Goal: Task Accomplishment & Management: Manage account settings

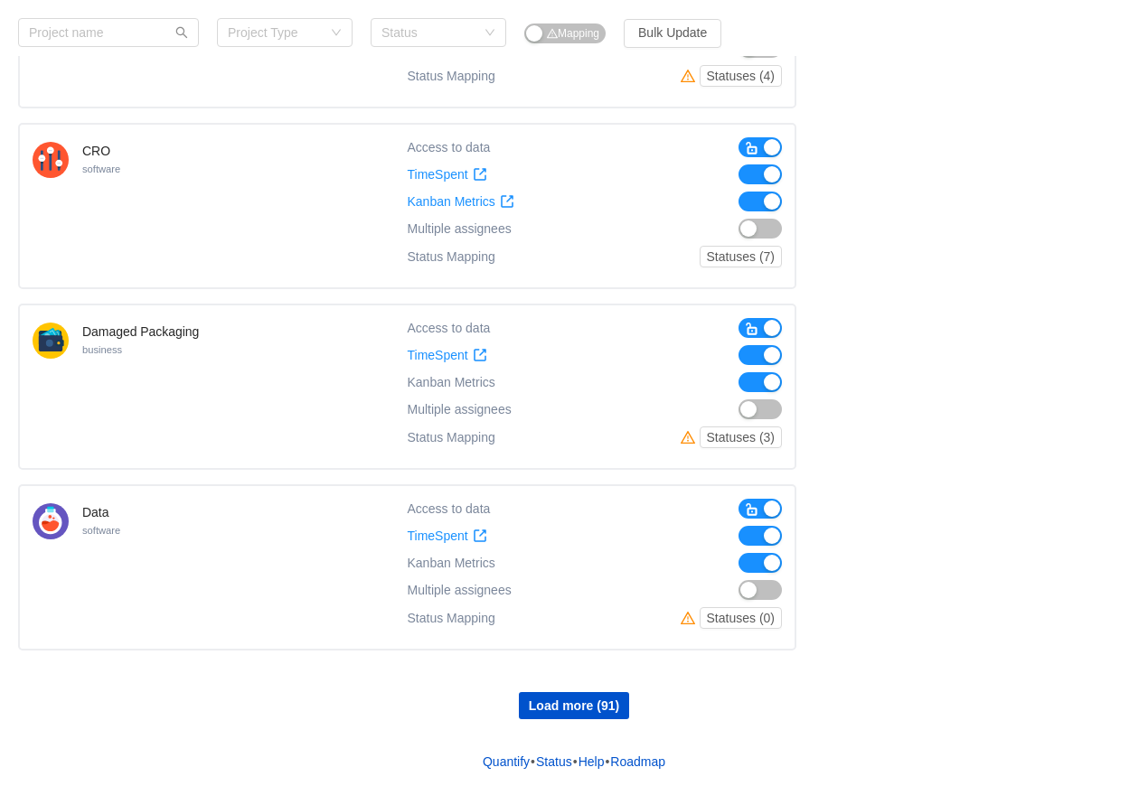
scroll to position [1308, 0]
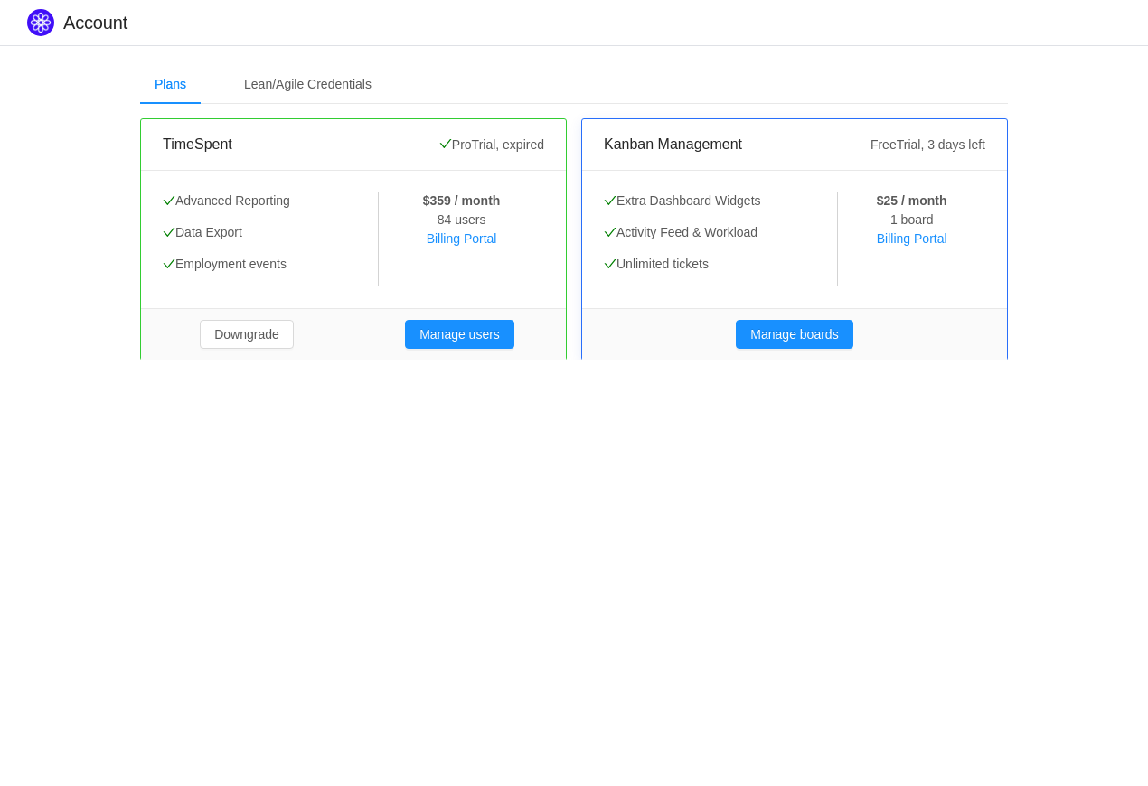
click at [926, 218] on span "1 board" at bounding box center [911, 219] width 42 height 14
click at [779, 330] on button "Manage boards" at bounding box center [794, 334] width 117 height 29
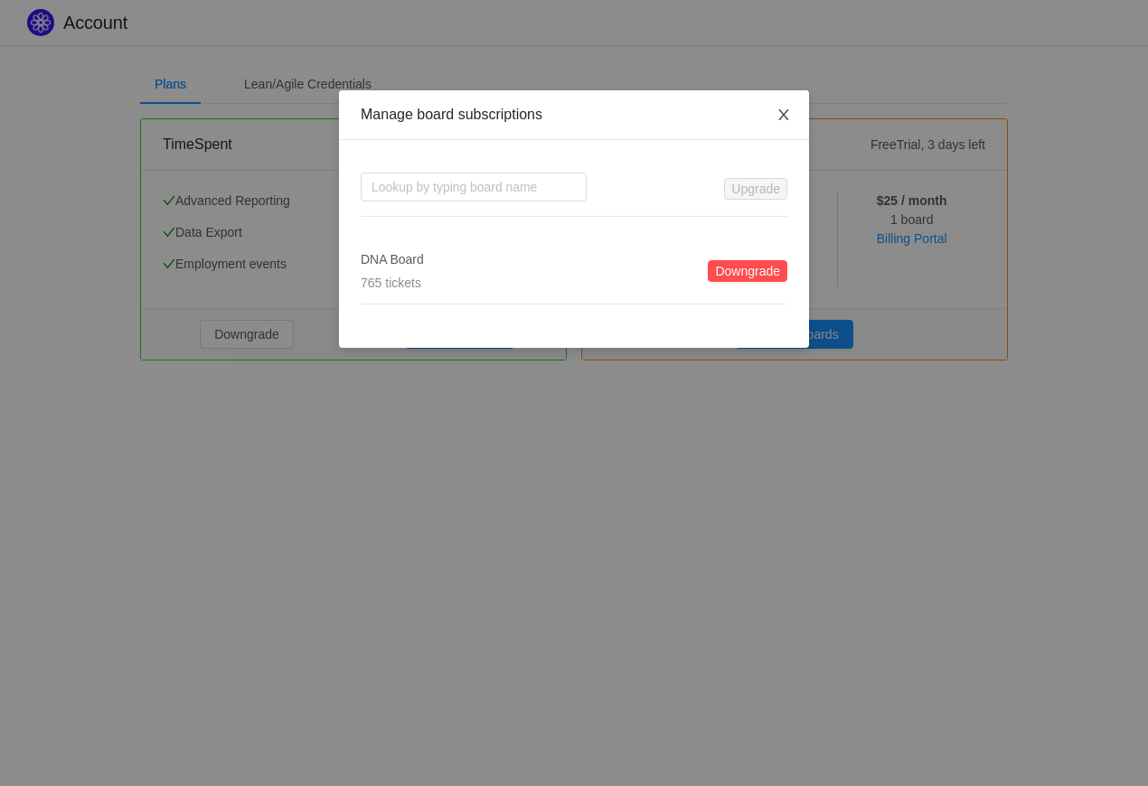
click at [786, 118] on icon "icon: close" at bounding box center [783, 114] width 10 height 11
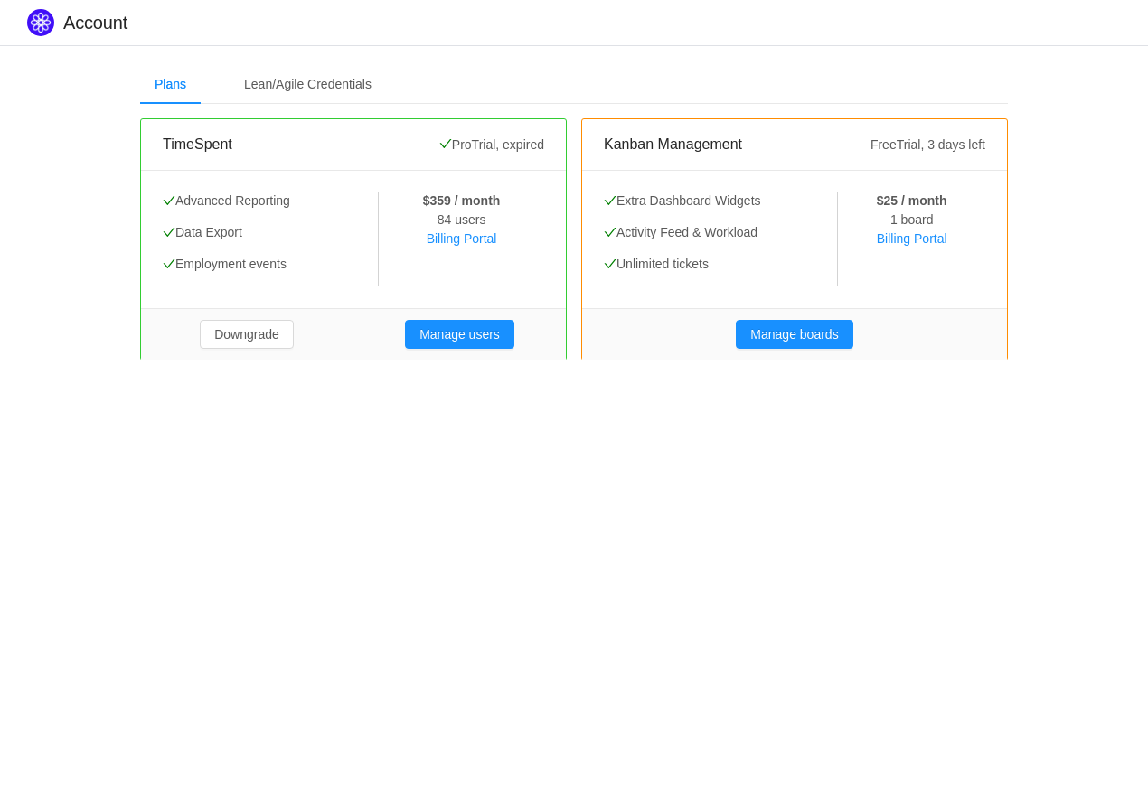
click at [988, 74] on div "Plans Lean/Agile Credentials" at bounding box center [574, 84] width 868 height 41
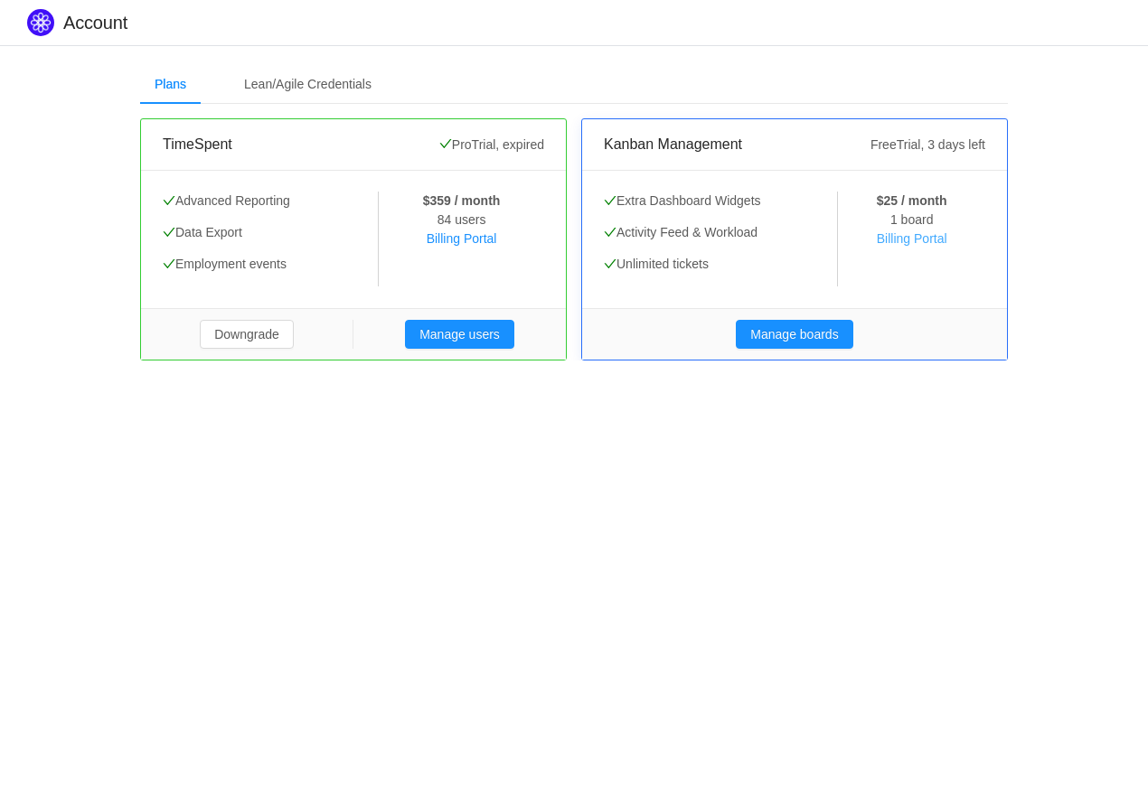
click at [897, 240] on link "Billing Portal" at bounding box center [912, 238] width 71 height 14
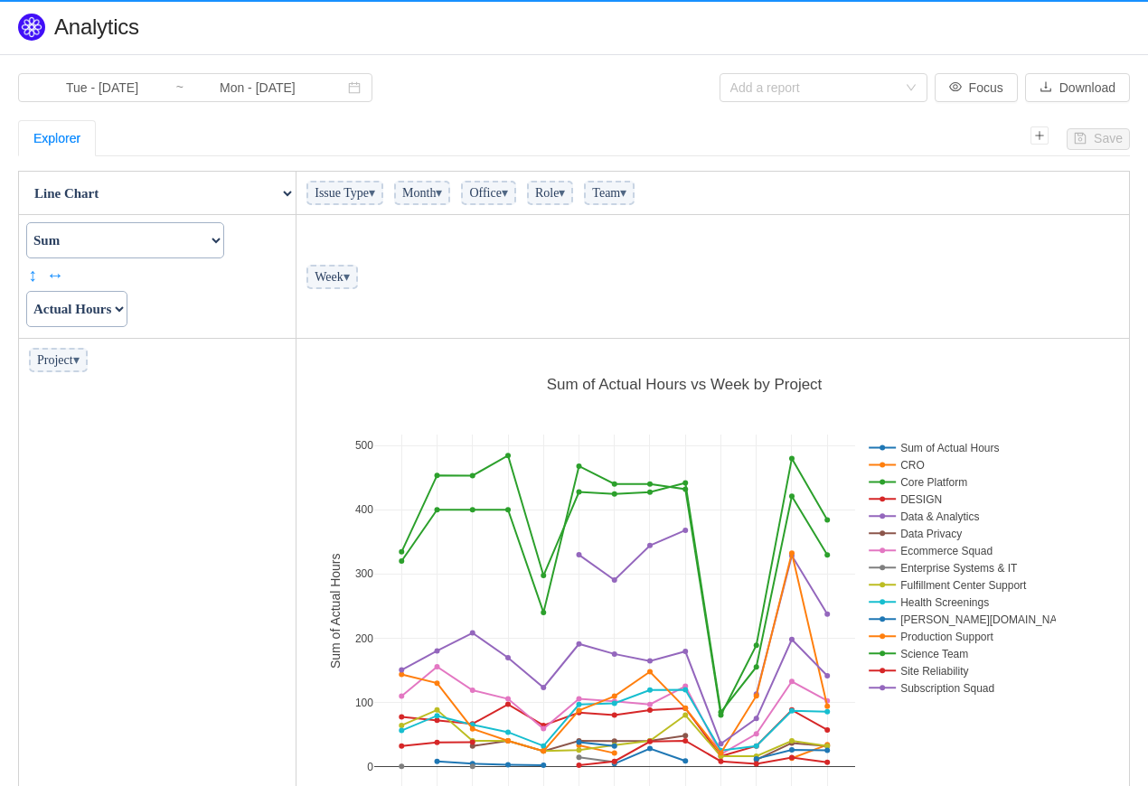
scroll to position [517, 822]
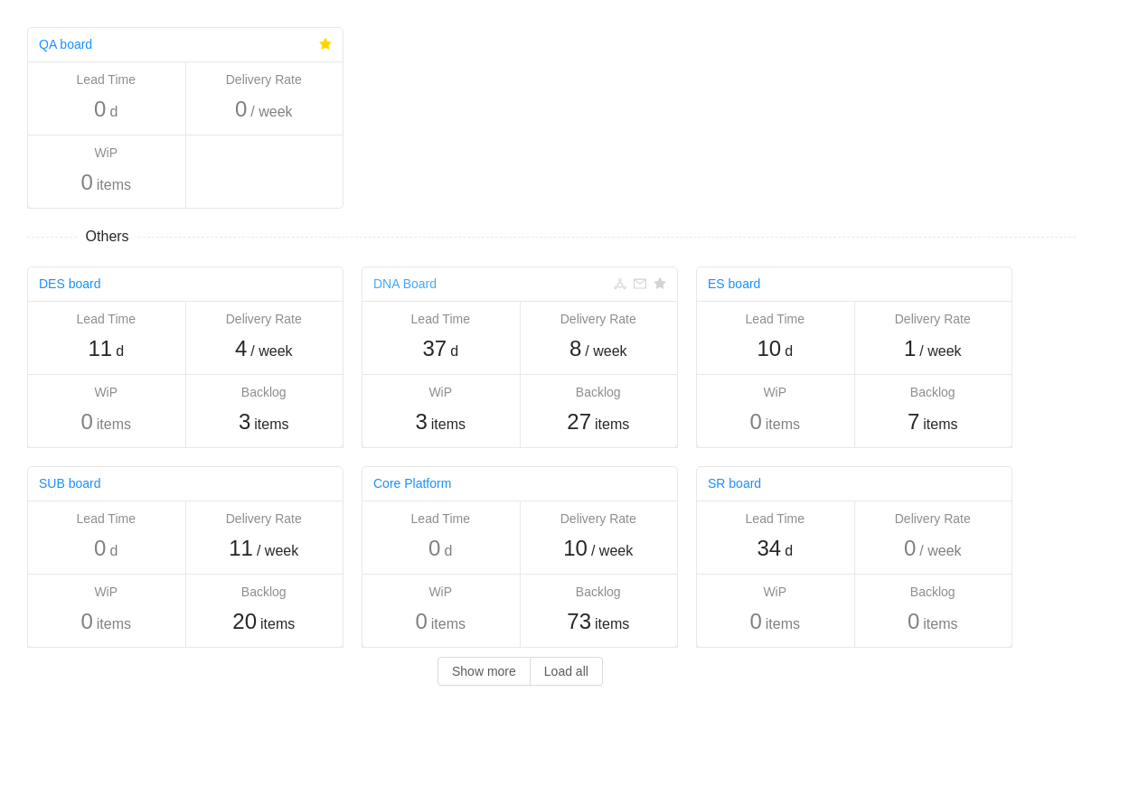
click at [416, 280] on link "DNA Board" at bounding box center [404, 284] width 63 height 14
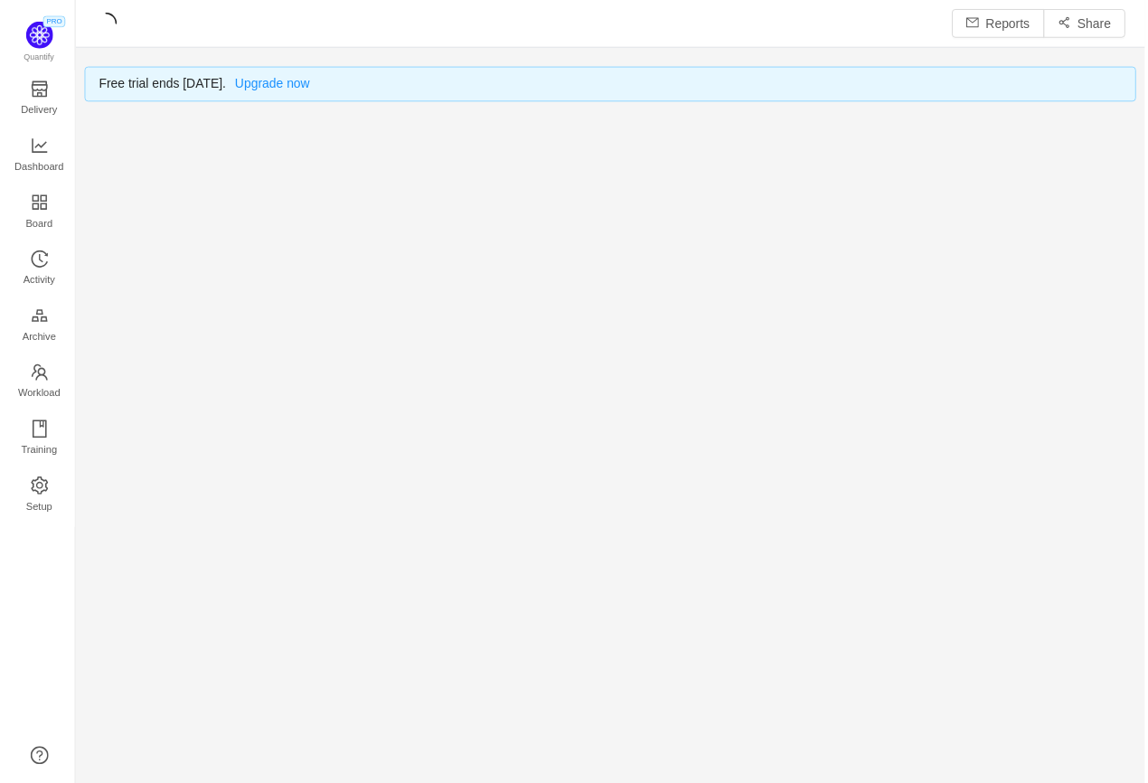
scroll to position [787, 1076]
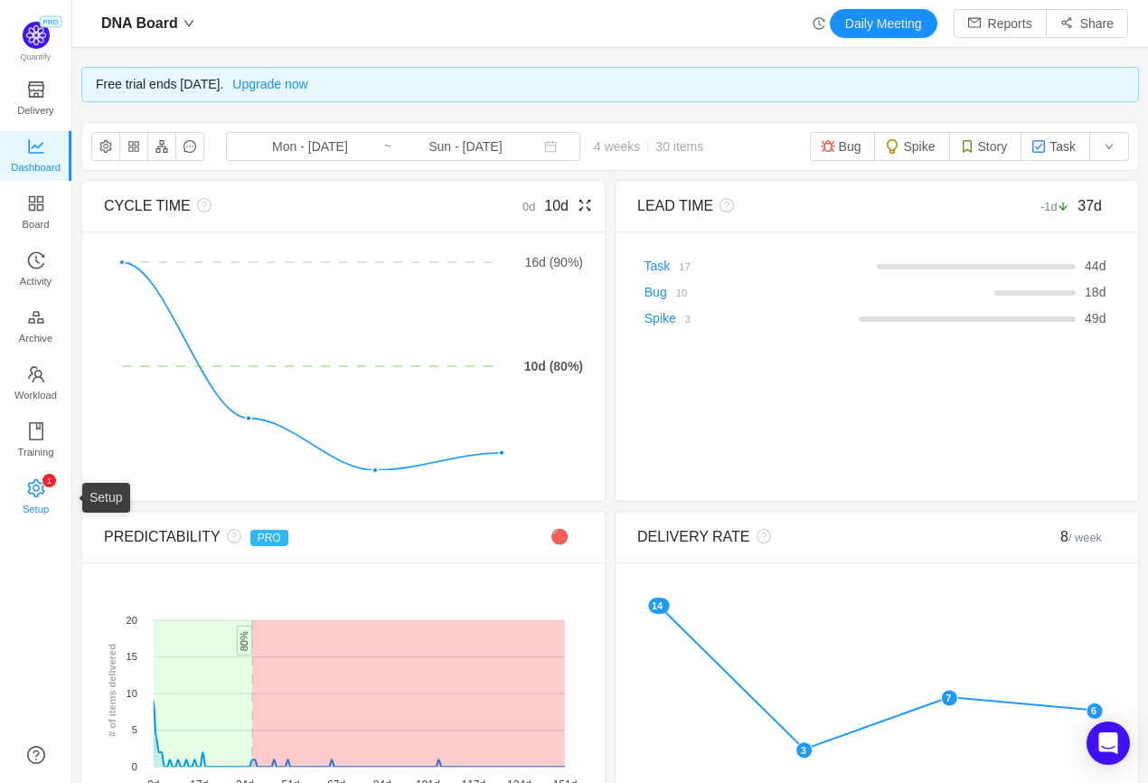
click at [42, 494] on span "Setup" at bounding box center [36, 509] width 26 height 36
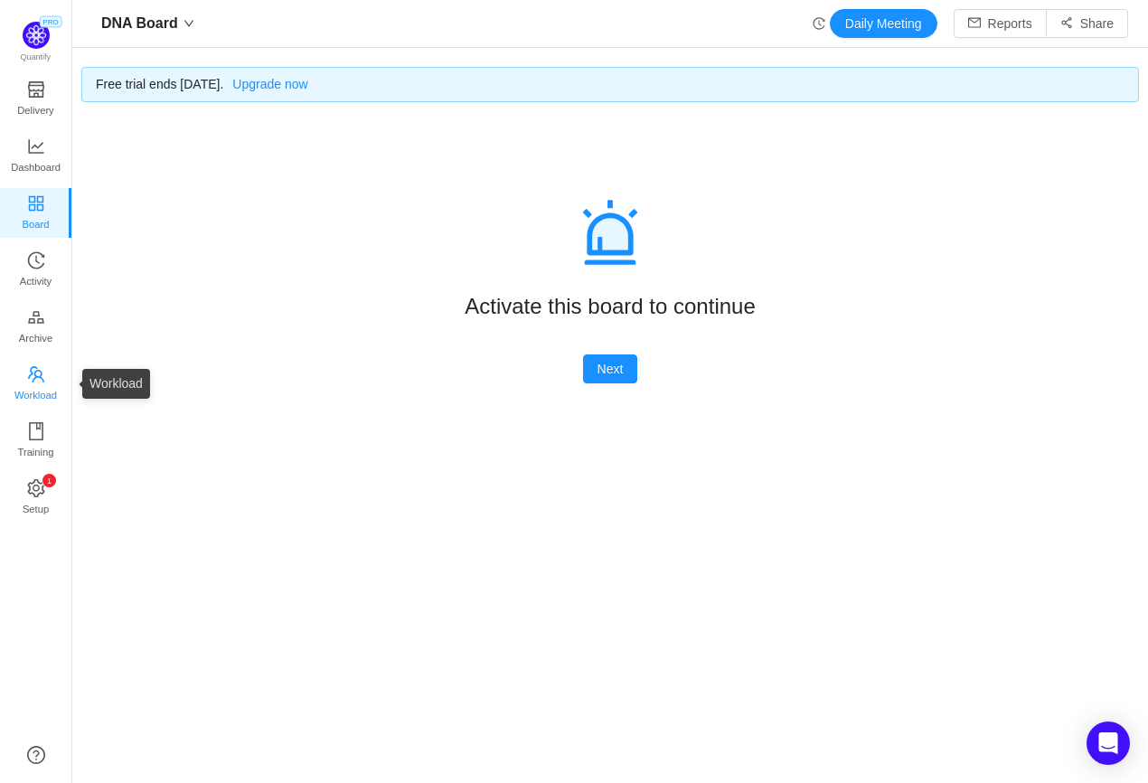
click at [37, 376] on icon "icon: team" at bounding box center [36, 374] width 16 height 16
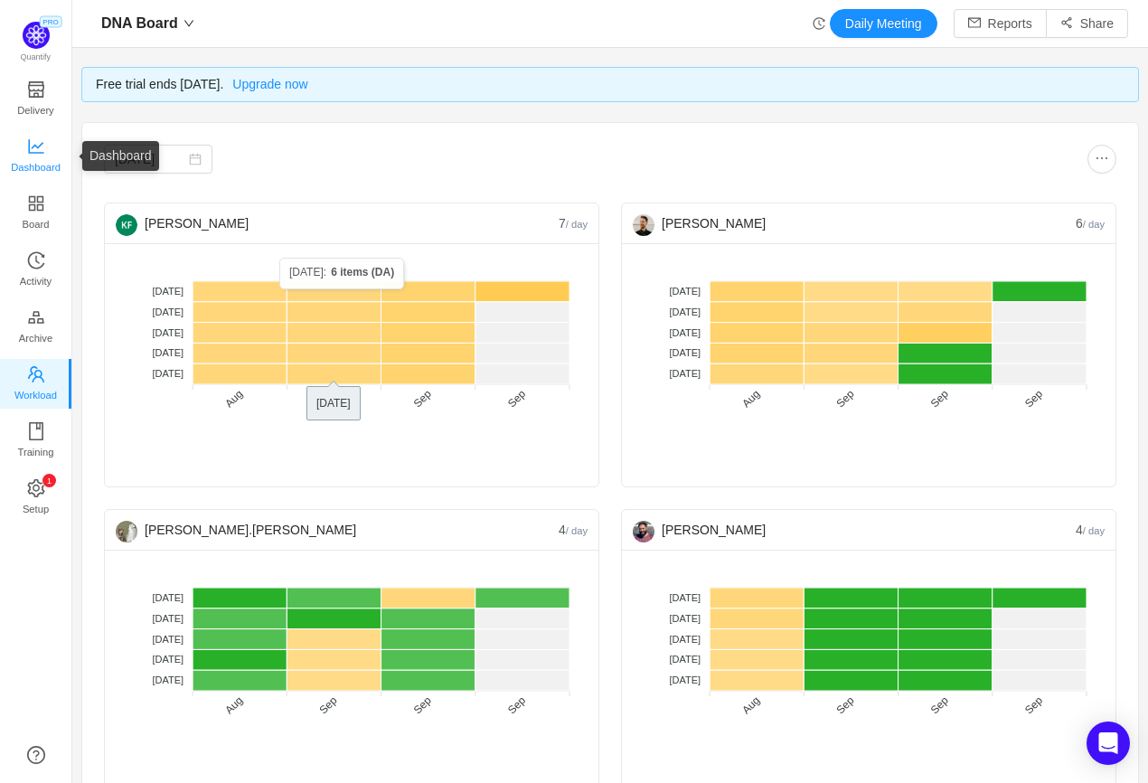
click at [46, 168] on span "Dashboard" at bounding box center [36, 167] width 50 height 36
